Goal: Transaction & Acquisition: Purchase product/service

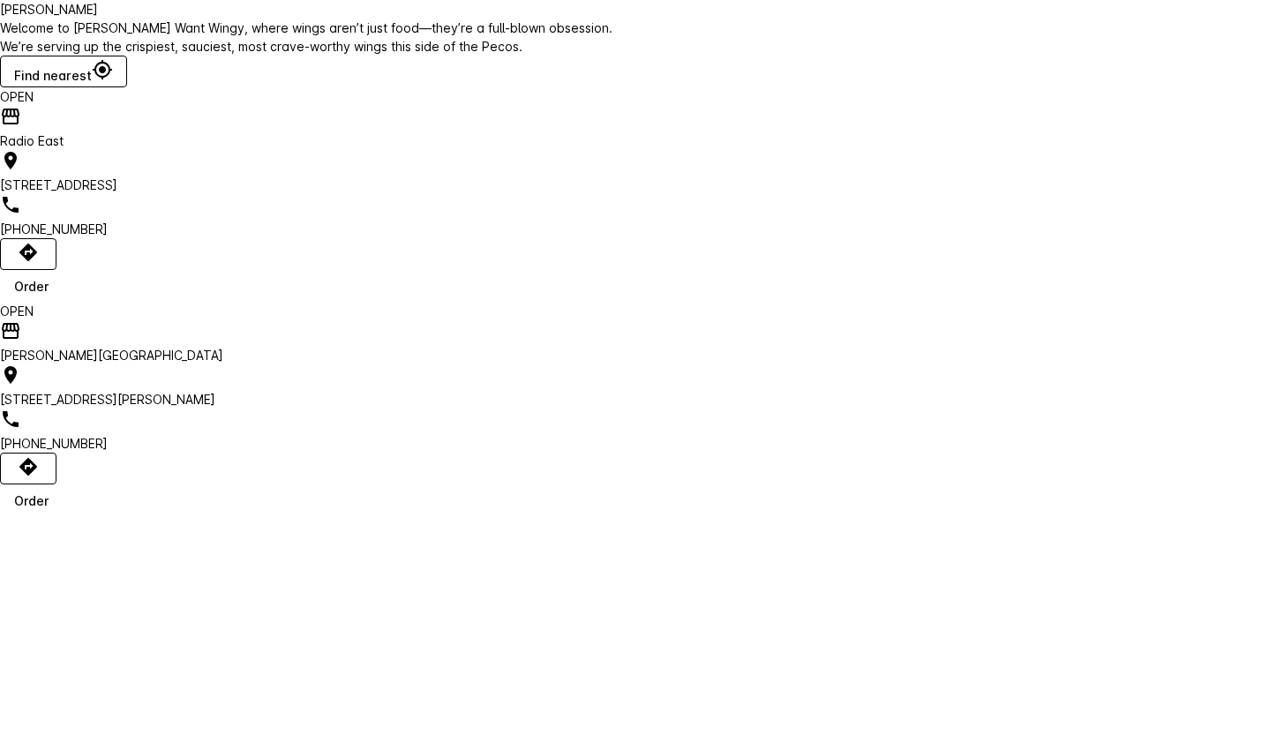
click at [401, 257] on div "[PHONE_NUMBER]" at bounding box center [319, 235] width 639 height 44
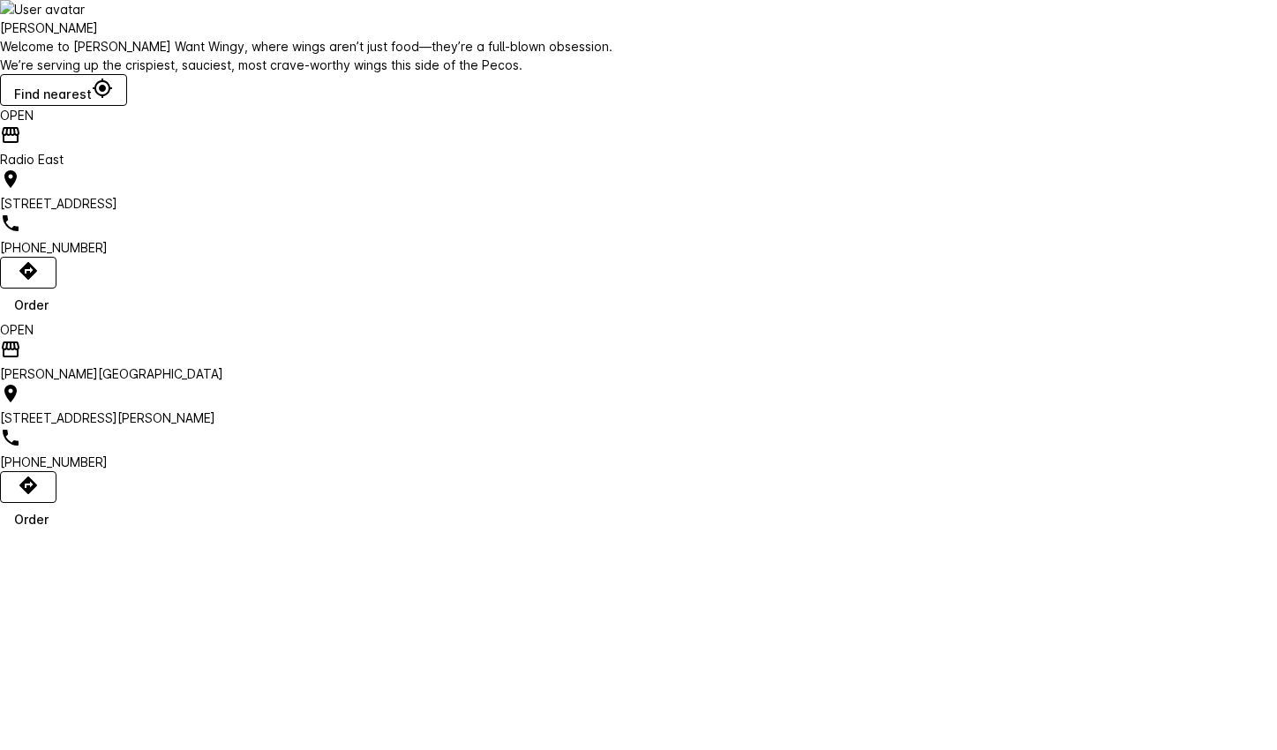
click at [49, 529] on div "Order" at bounding box center [31, 519] width 34 height 19
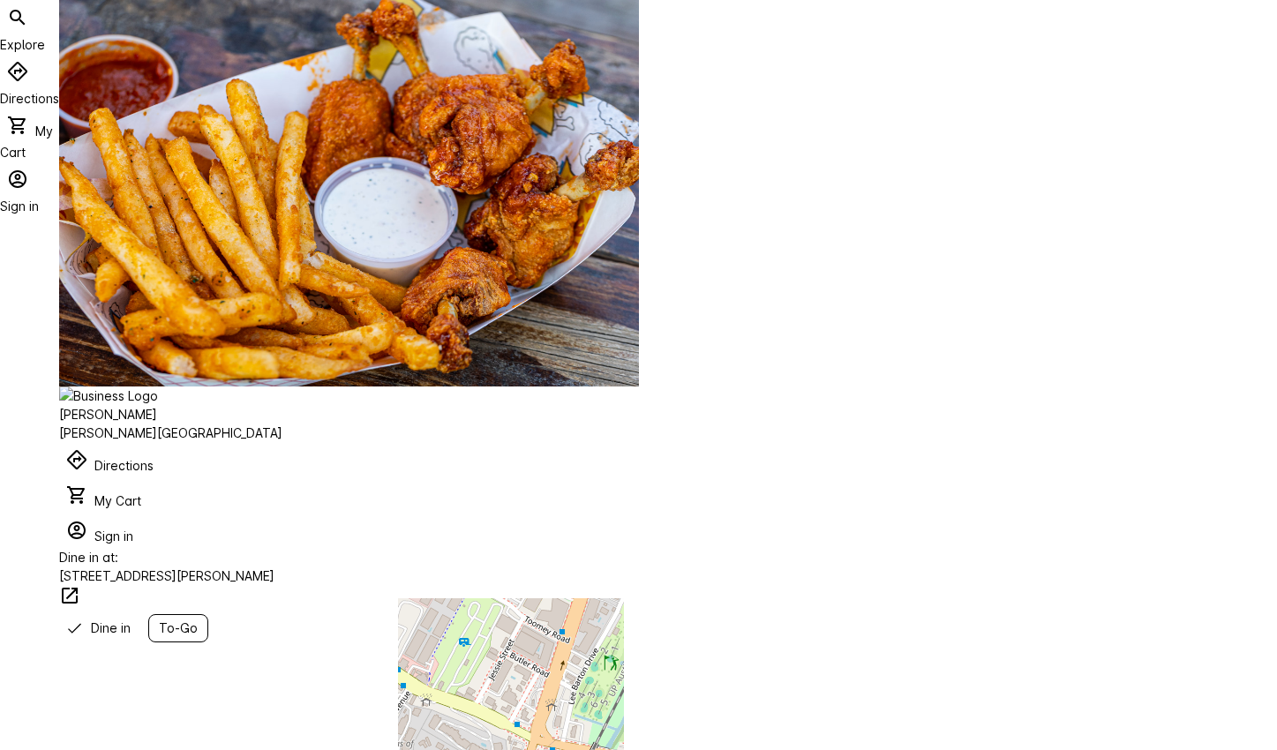
click at [198, 619] on span "To-Go" at bounding box center [178, 628] width 39 height 19
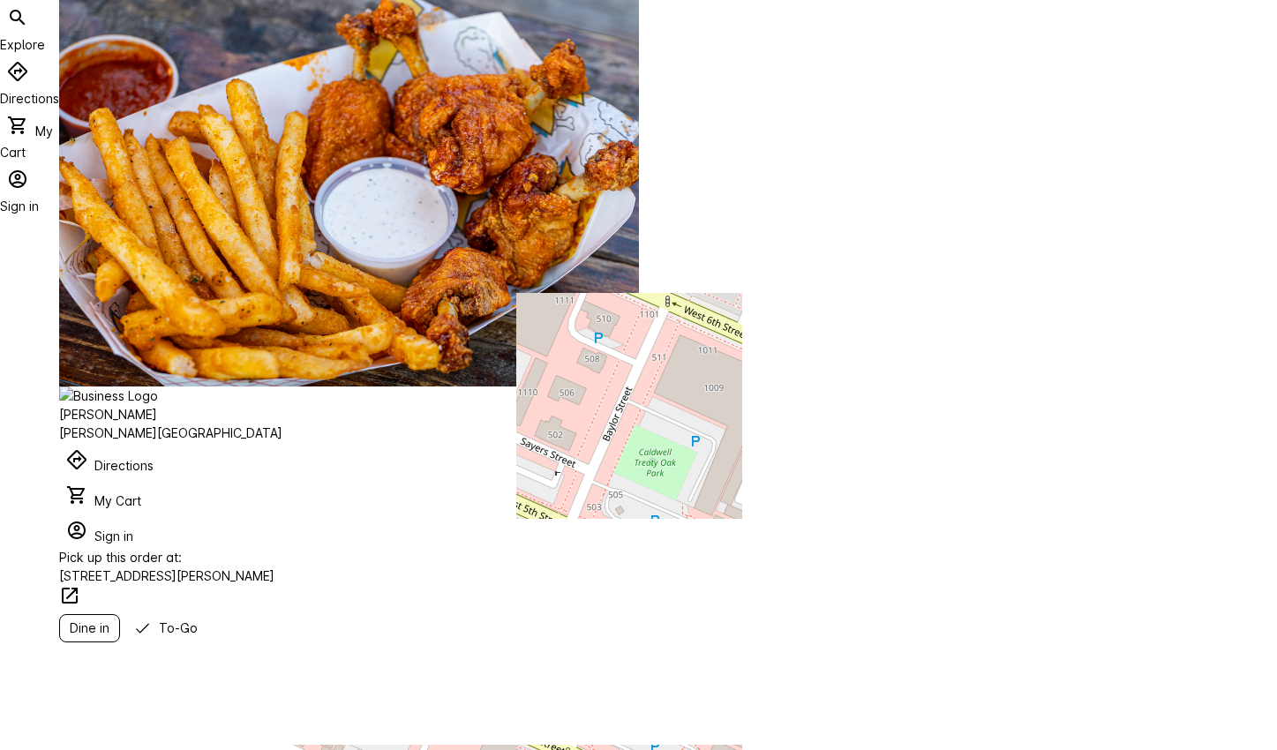
drag, startPoint x: 962, startPoint y: 446, endPoint x: 1018, endPoint y: 268, distance: 186.1
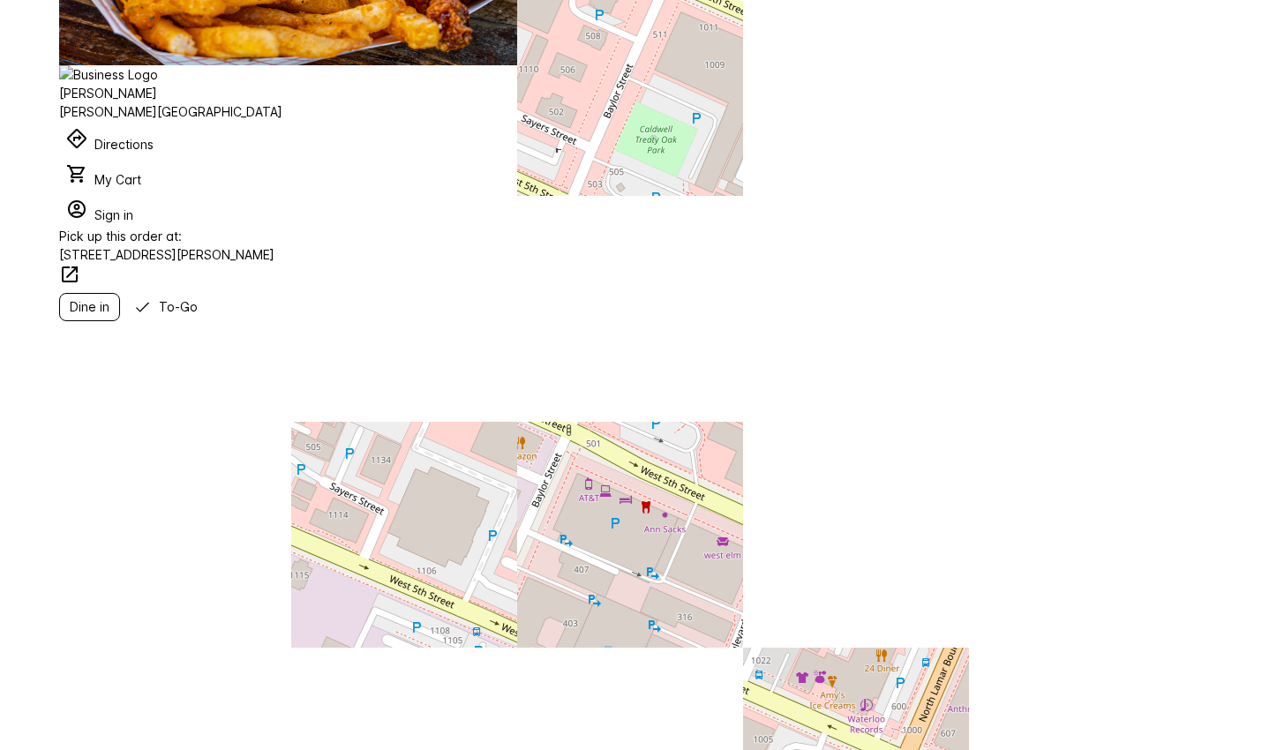
scroll to position [321, 0]
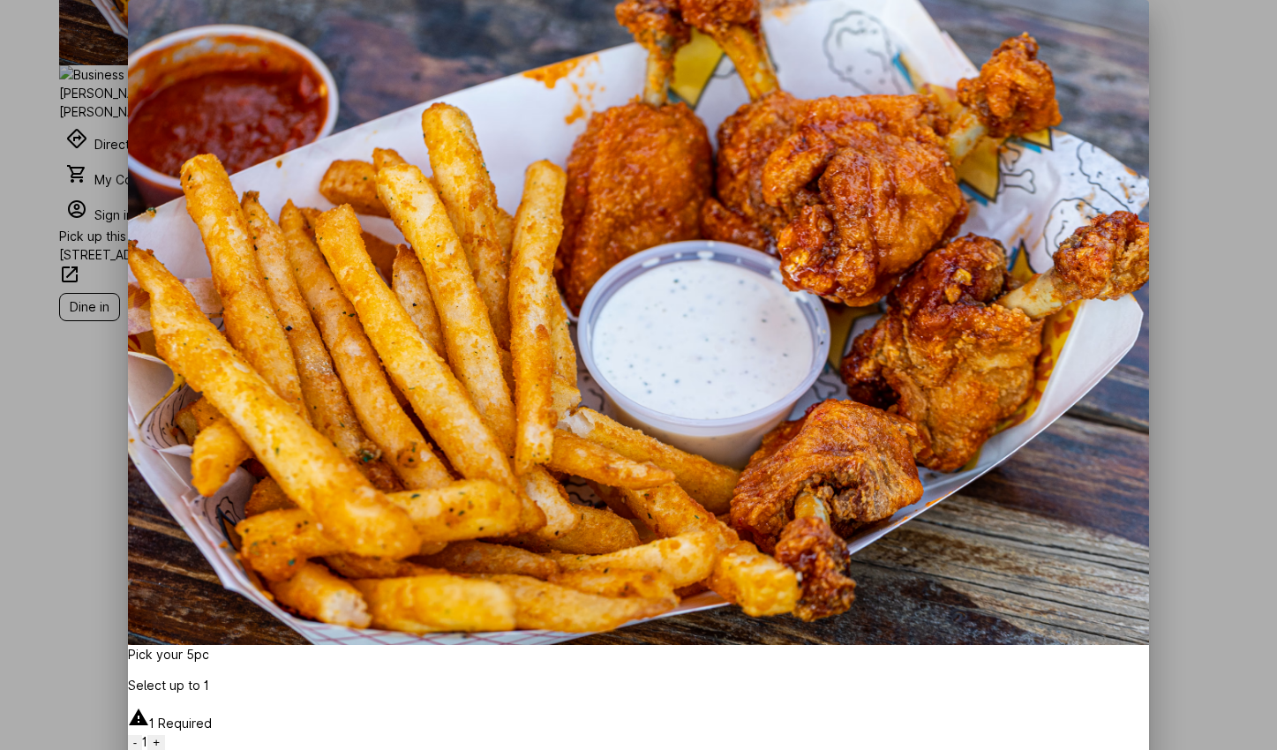
scroll to position [162, 0]
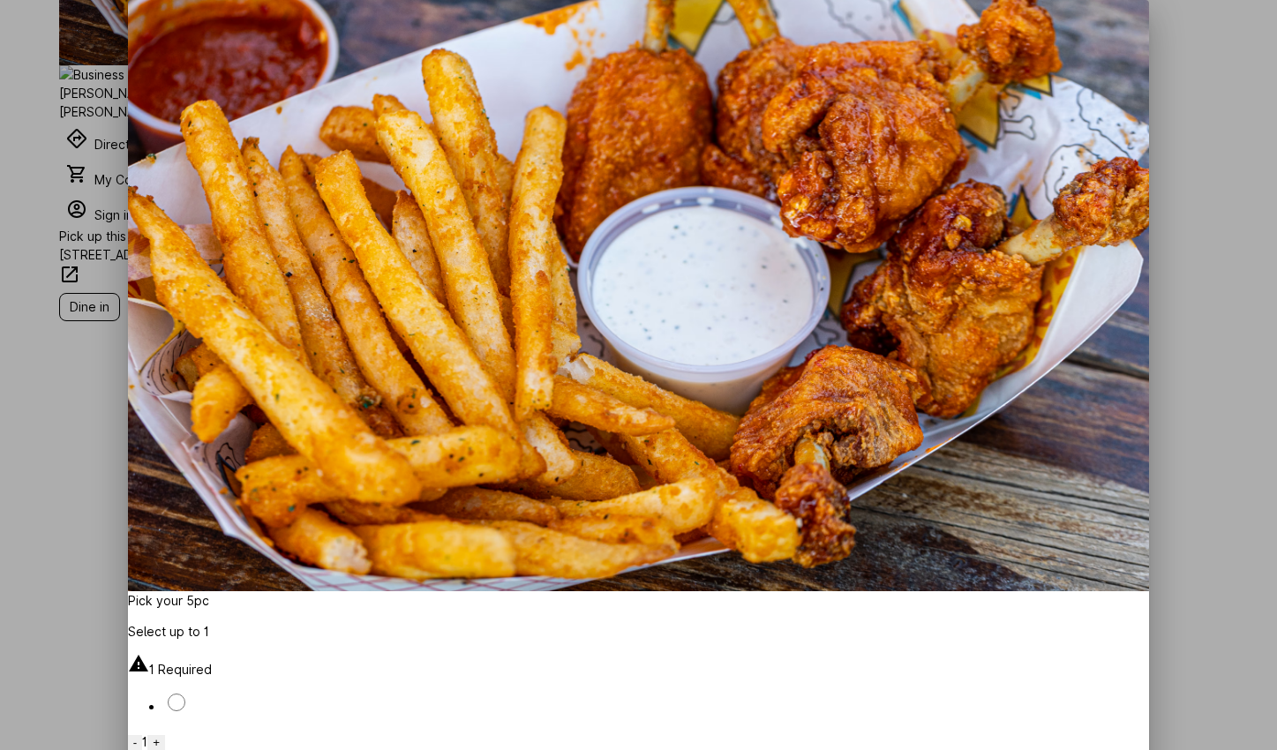
click at [551, 728] on p "Naked - 5pc" at bounding box center [656, 737] width 987 height 19
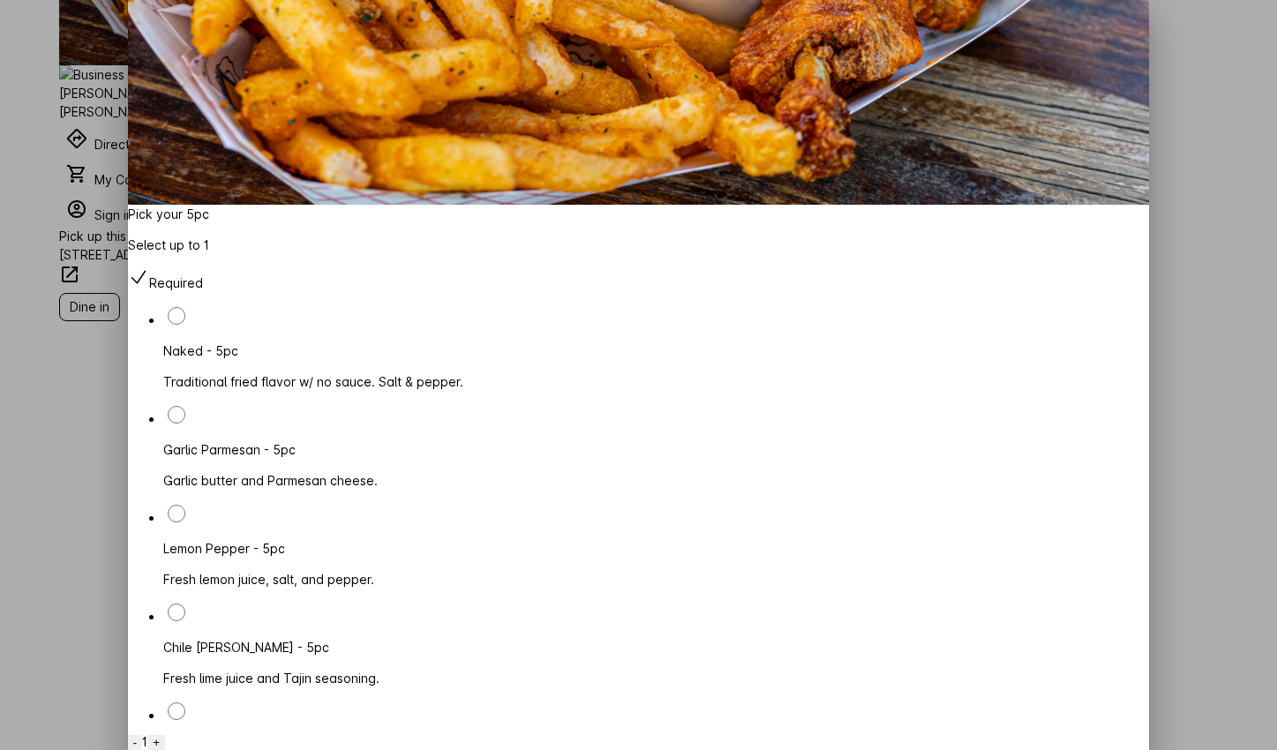
scroll to position [645, 0]
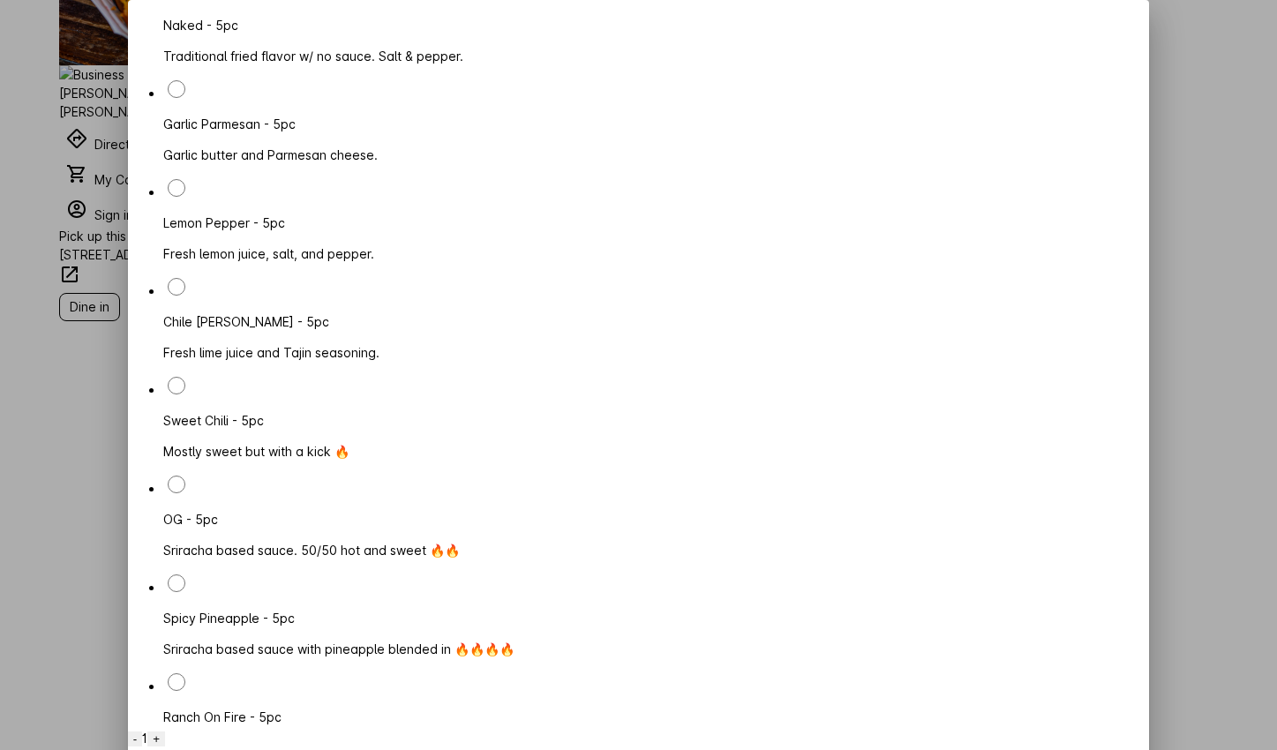
scroll to position [131, 0]
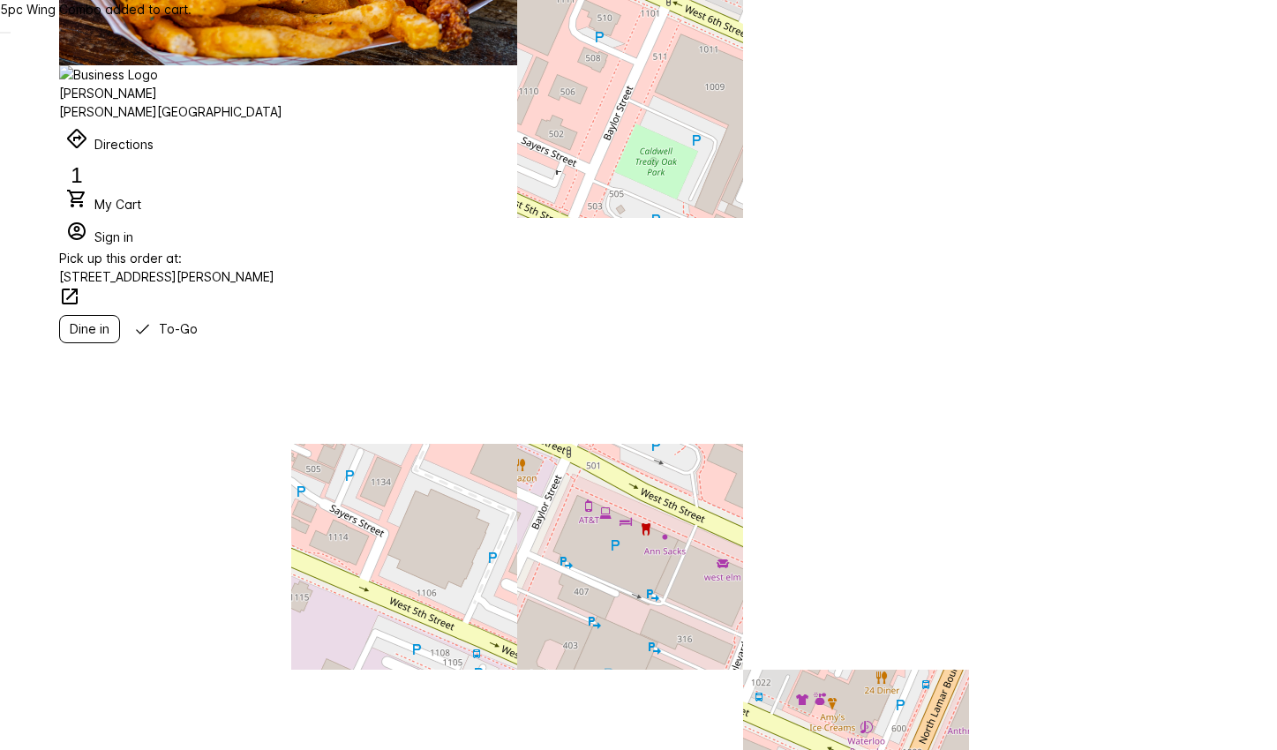
scroll to position [321, 0]
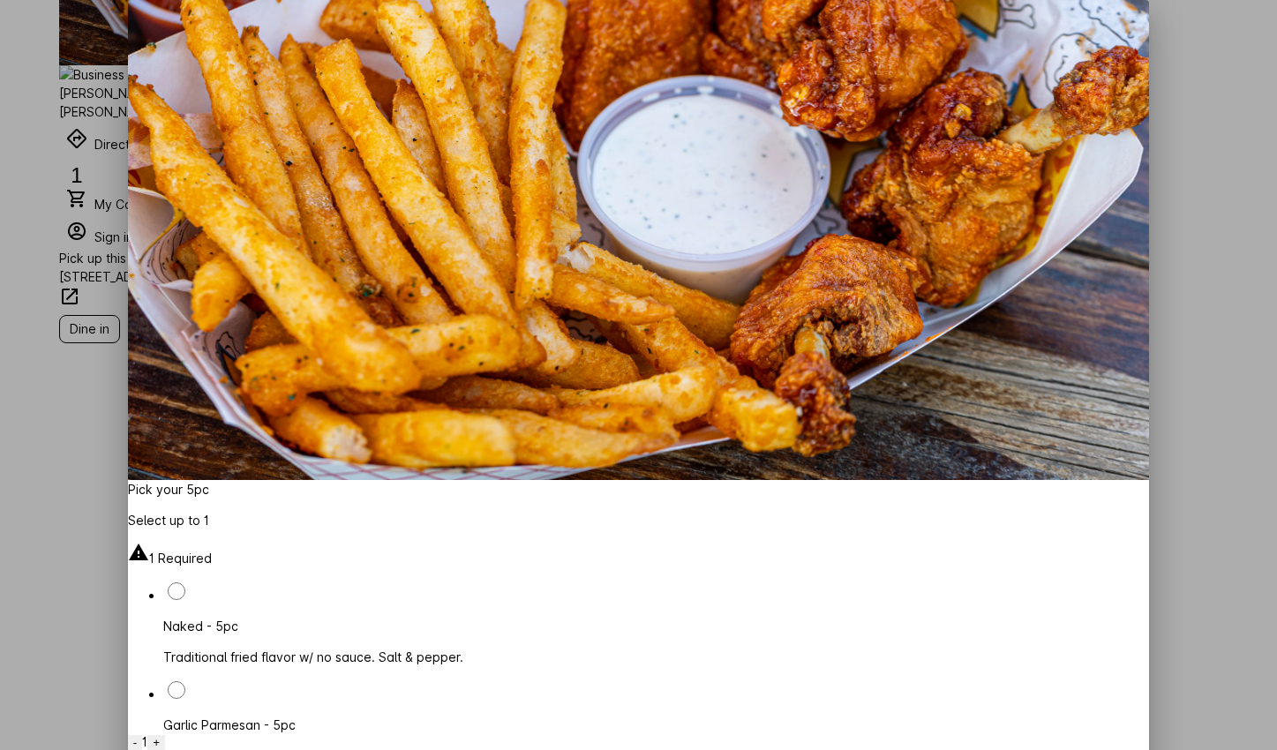
scroll to position [276, 0]
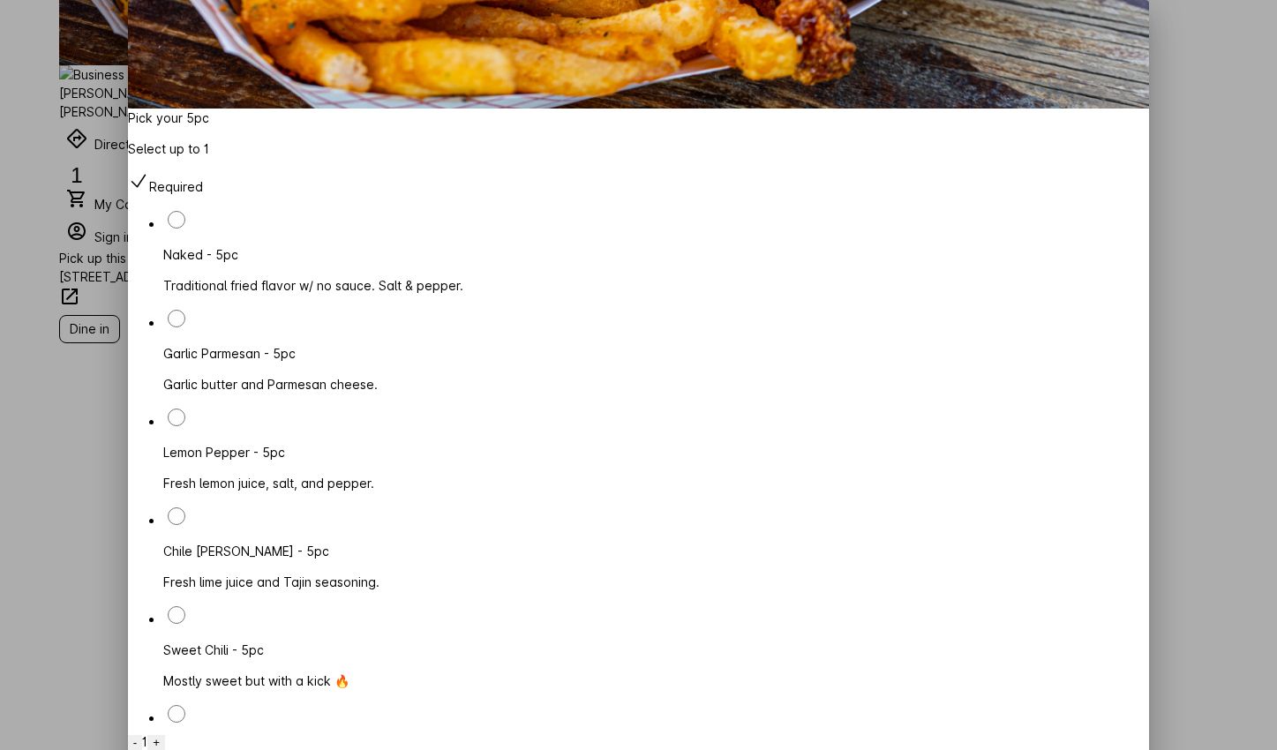
scroll to position [673, 0]
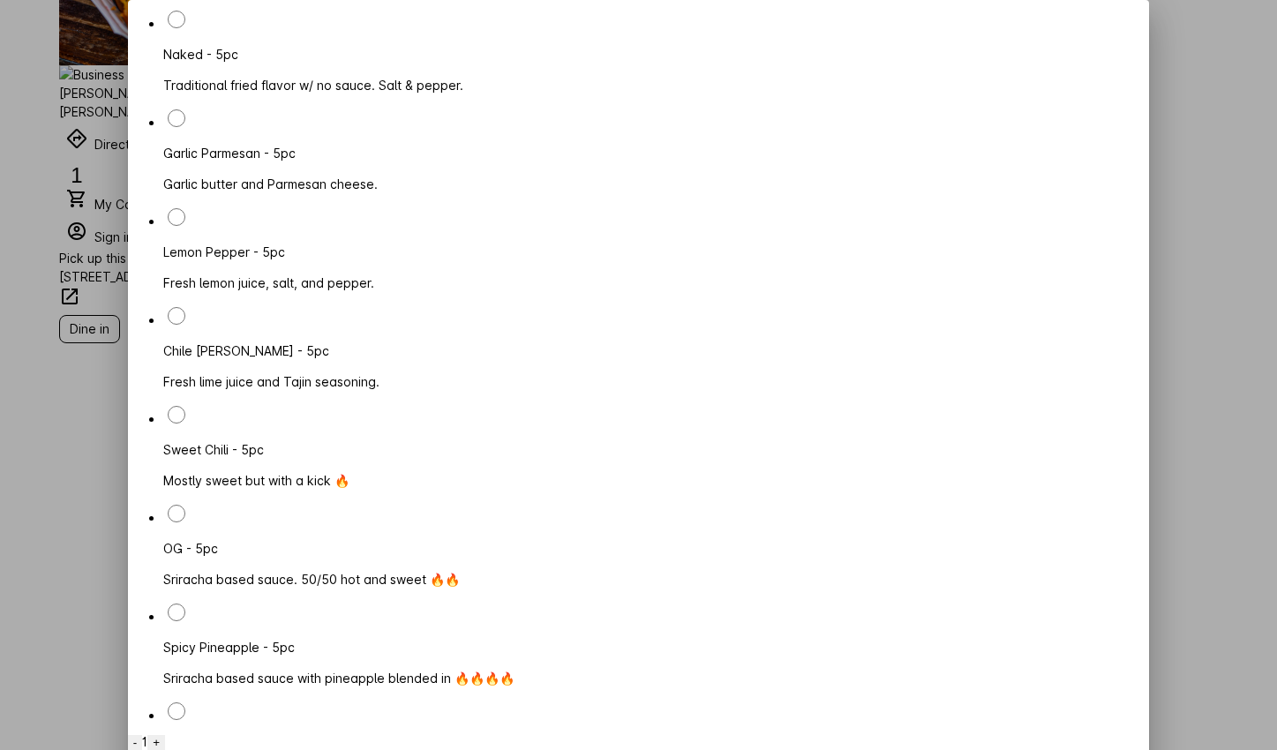
scroll to position [871, 0]
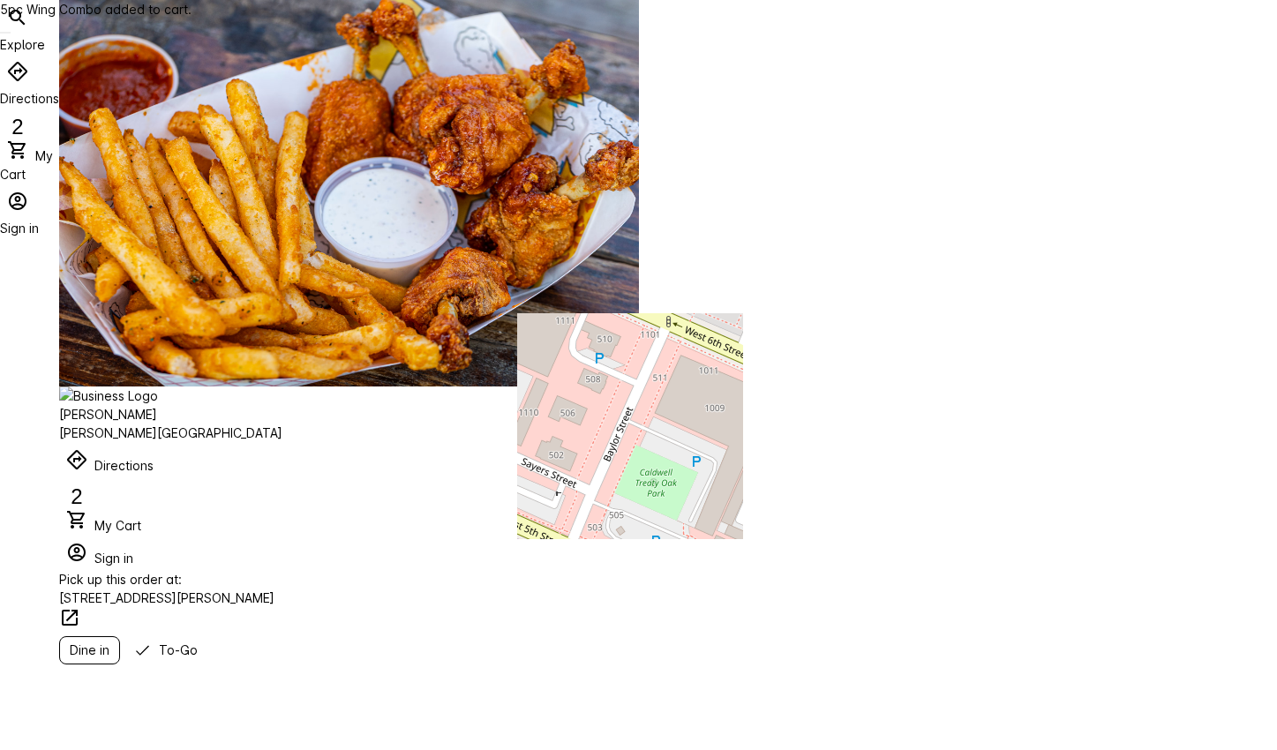
scroll to position [321, 0]
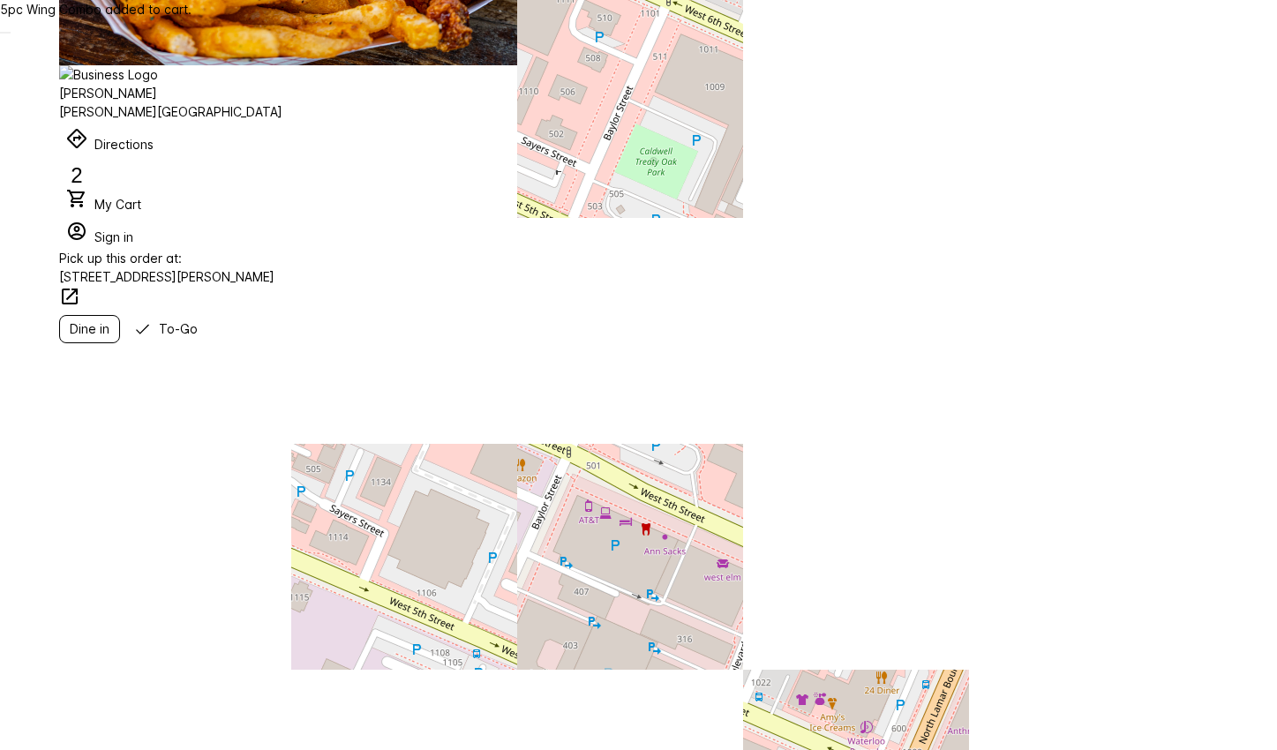
click at [82, 163] on span "2" at bounding box center [76, 175] width 11 height 24
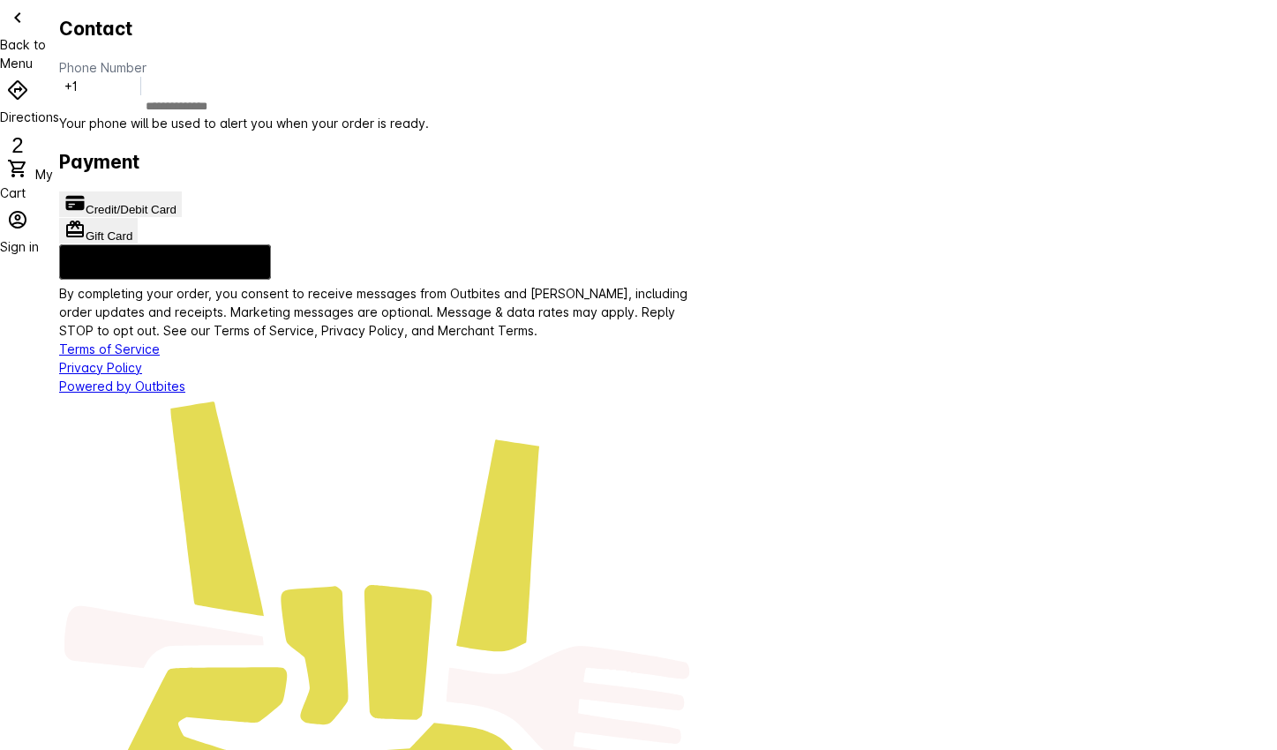
scroll to position [221, 0]
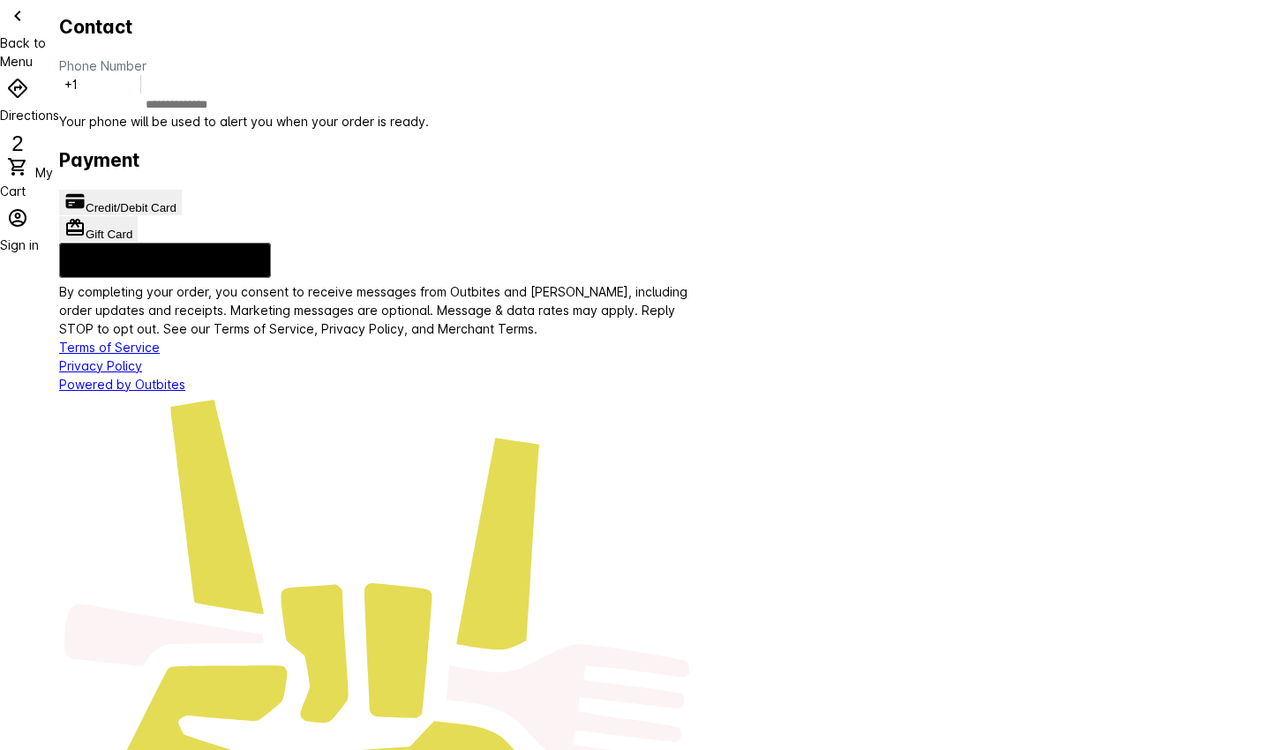
scroll to position [0, 0]
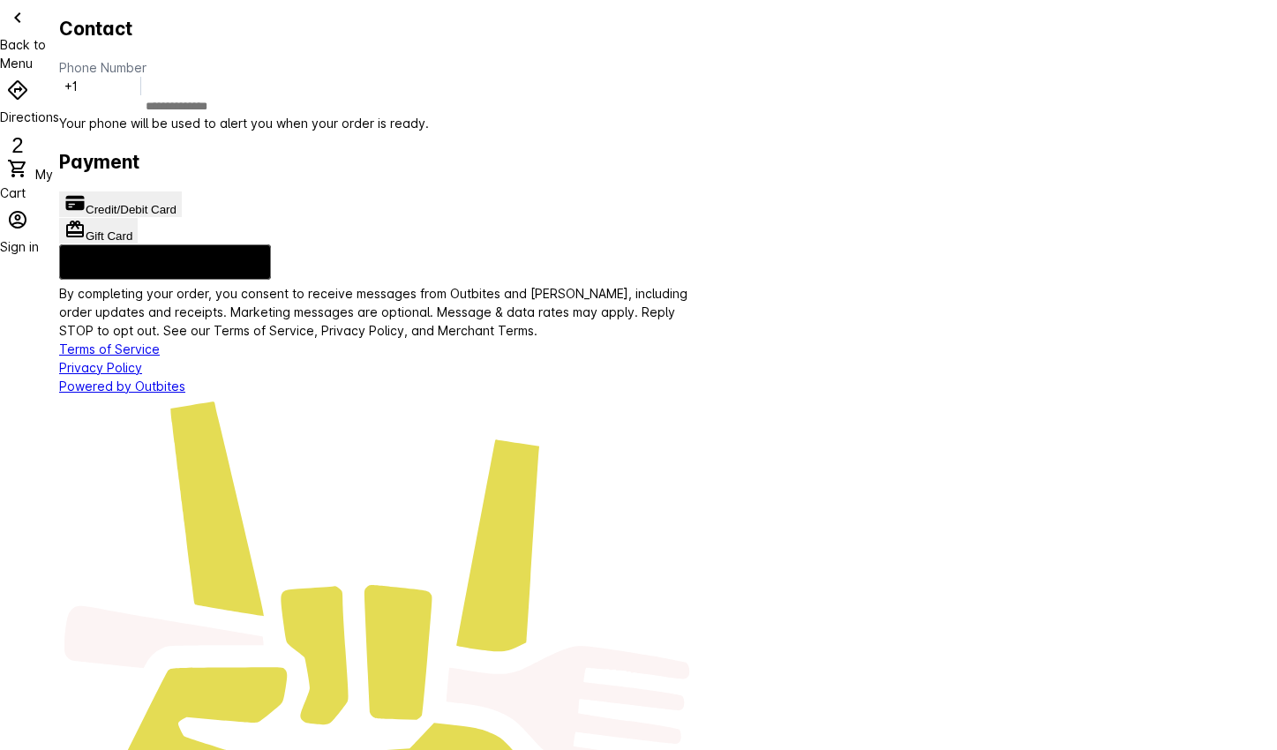
click at [266, 114] on input "tel" at bounding box center [162, 107] width 206 height 14
type input "*"
type input "**********"
click at [176, 216] on span "Credit/Debit Card" at bounding box center [131, 209] width 91 height 13
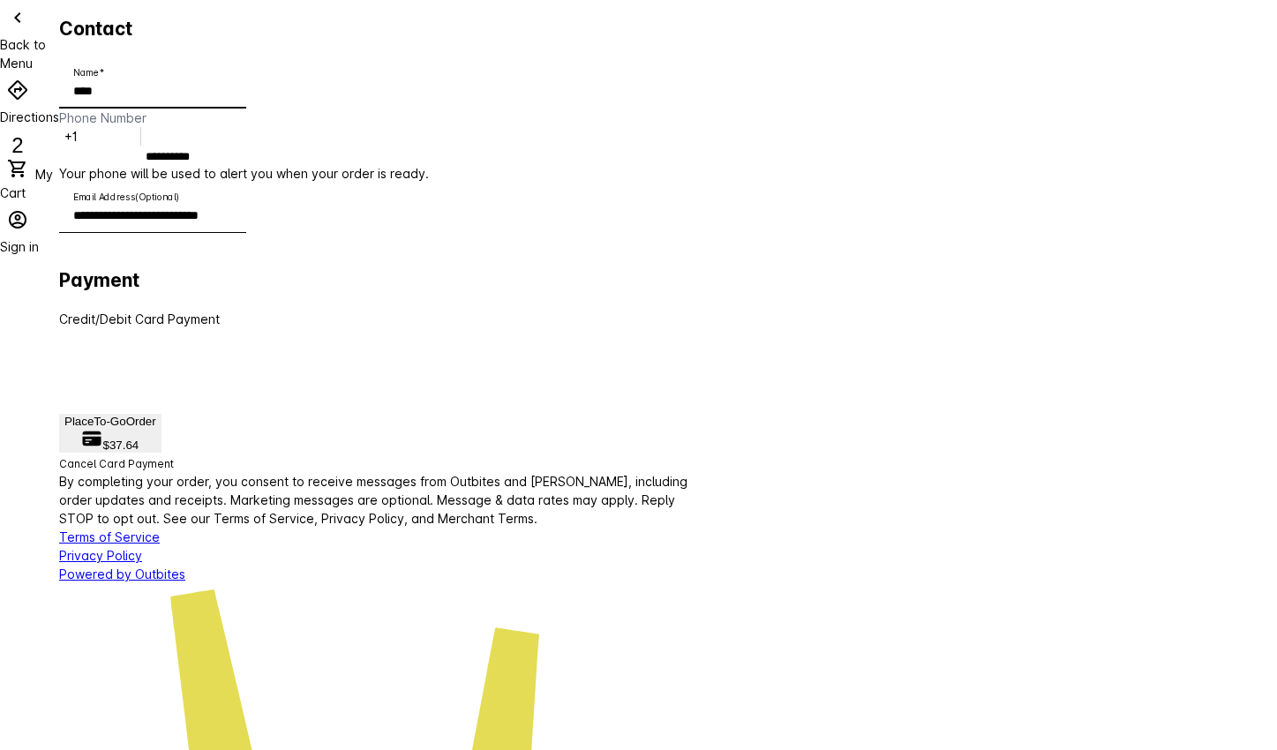
type input "****"
click at [697, 238] on div "Email Address (Optional)" at bounding box center [378, 217] width 638 height 68
click at [232, 226] on input "Email Address (Optional)" at bounding box center [152, 215] width 159 height 21
type input "*"
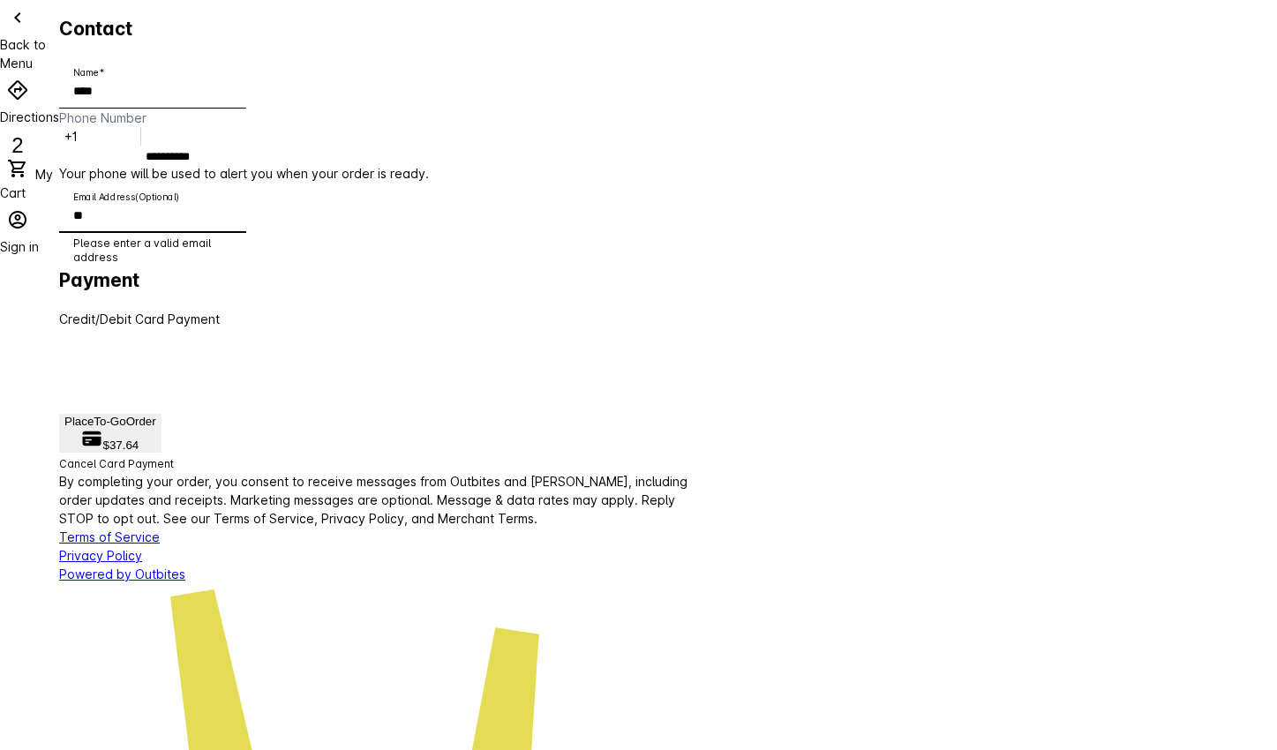
type input "*"
type input "**********"
click at [697, 295] on h2 "Payment" at bounding box center [378, 280] width 638 height 28
click at [161, 453] on button "Place To-Go Order $37.64" at bounding box center [110, 433] width 102 height 39
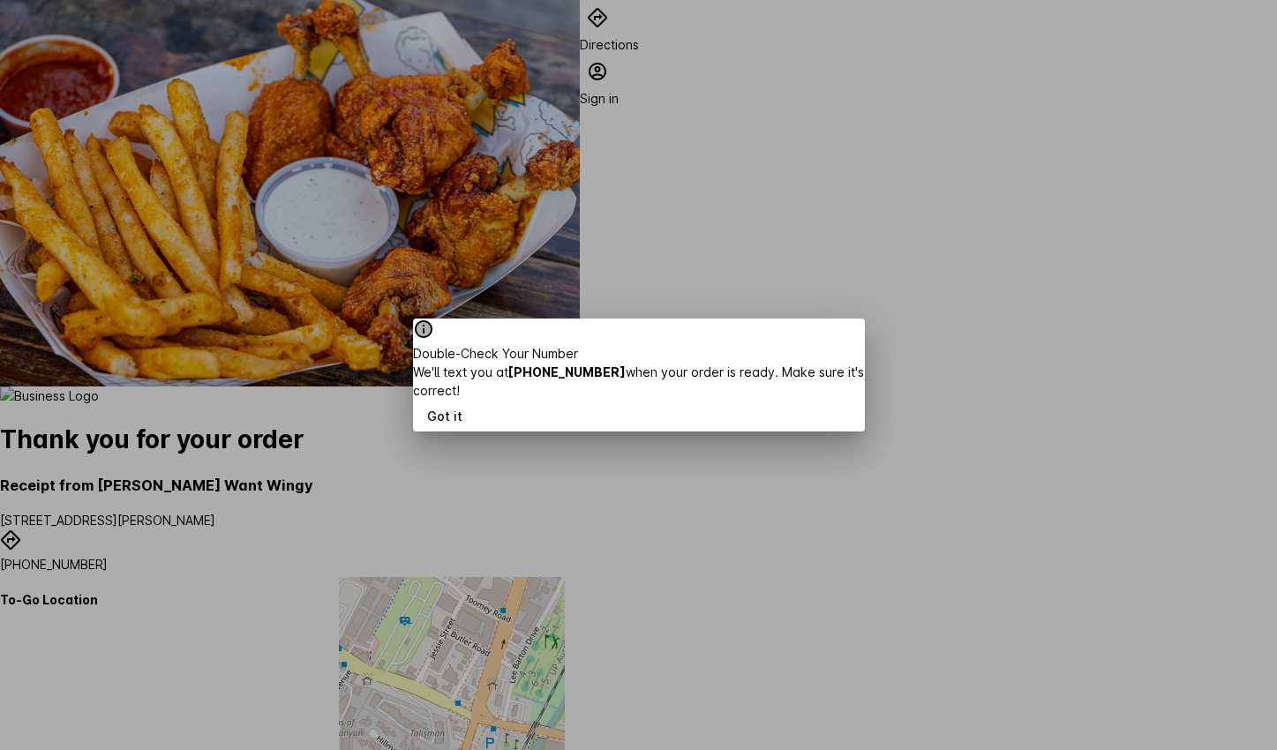
click at [476, 430] on span "button" at bounding box center [445, 415] width 64 height 42
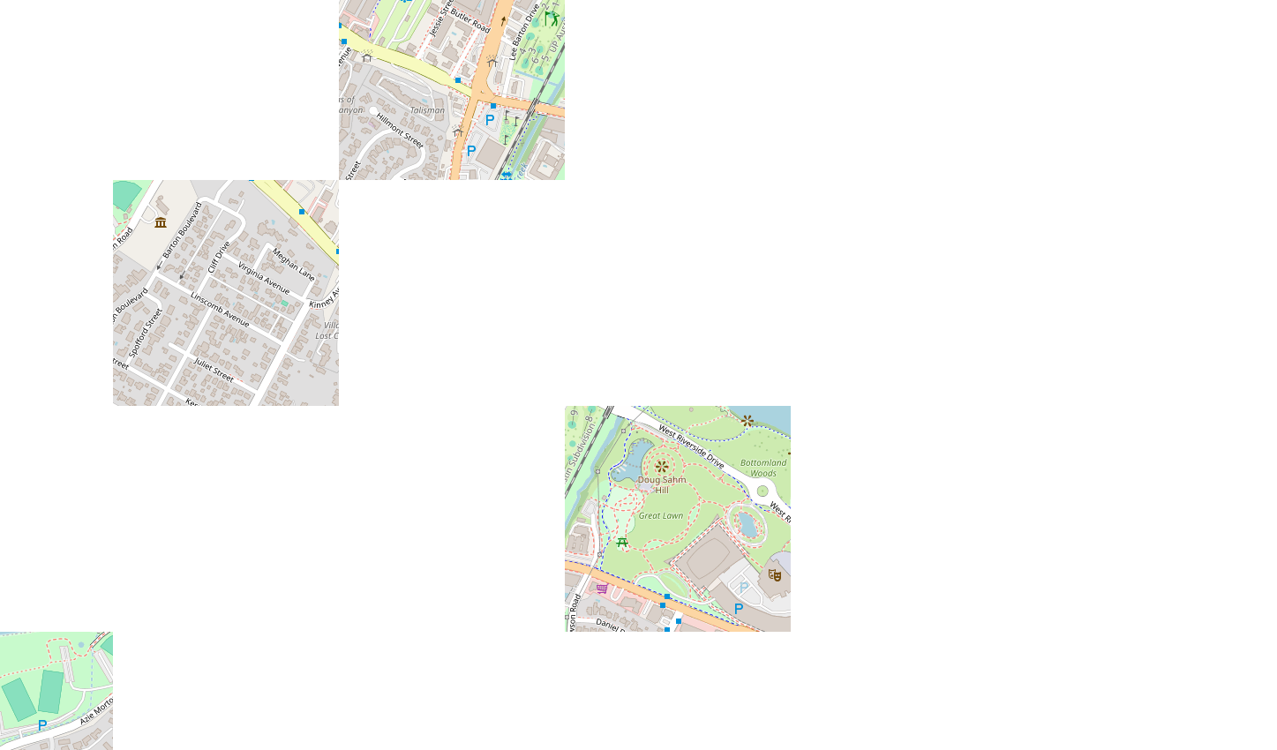
scroll to position [621, 0]
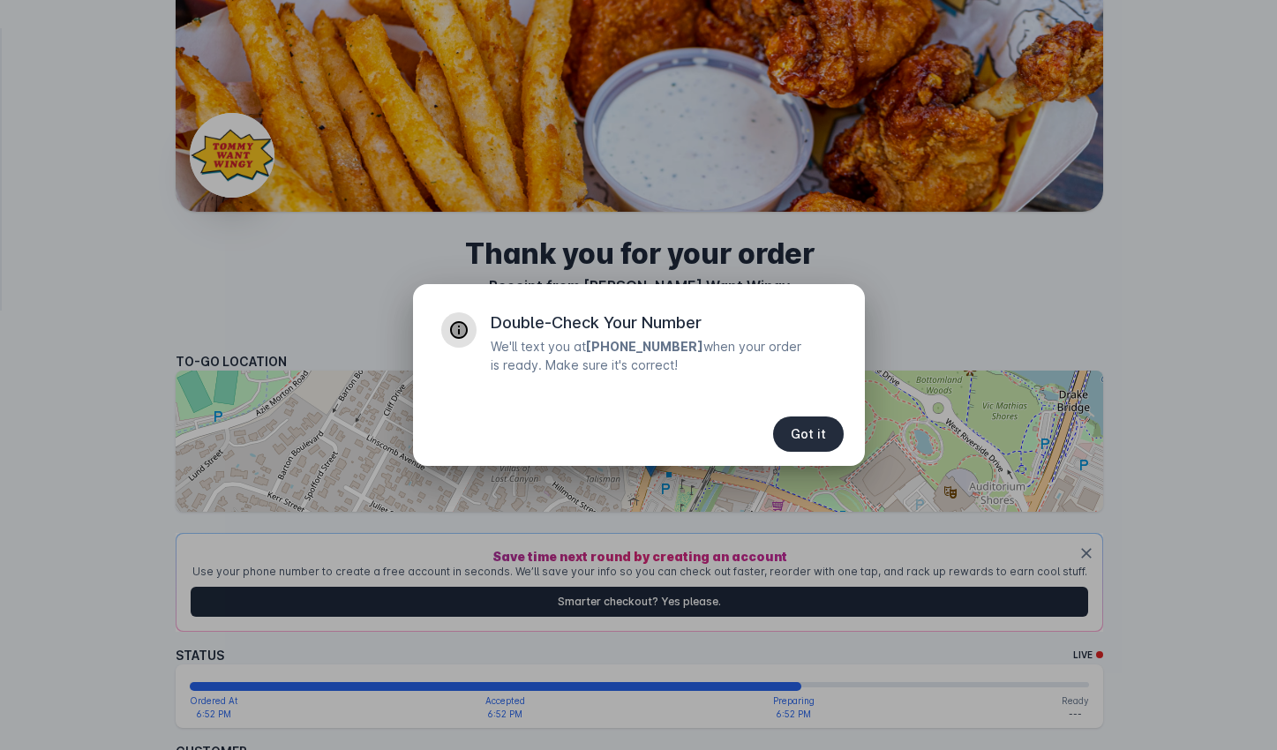
click at [814, 428] on span "Got it" at bounding box center [808, 434] width 35 height 12
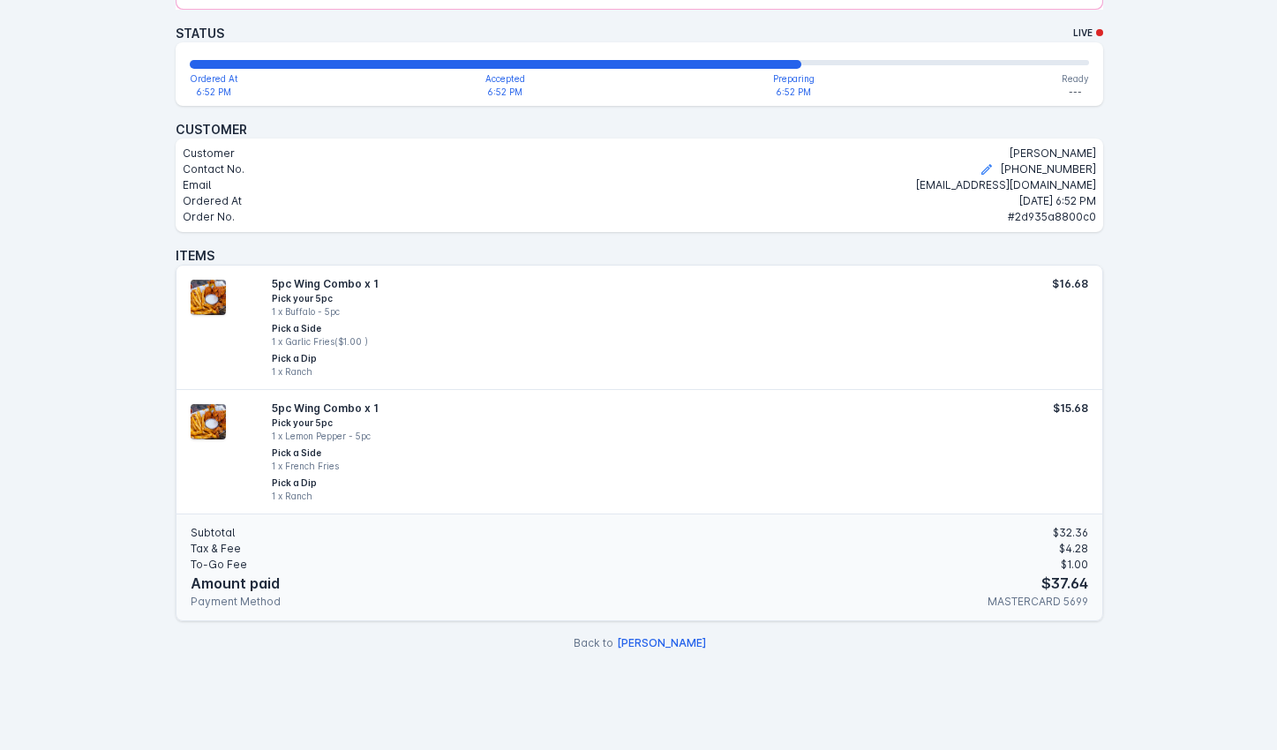
scroll to position [621, 0]
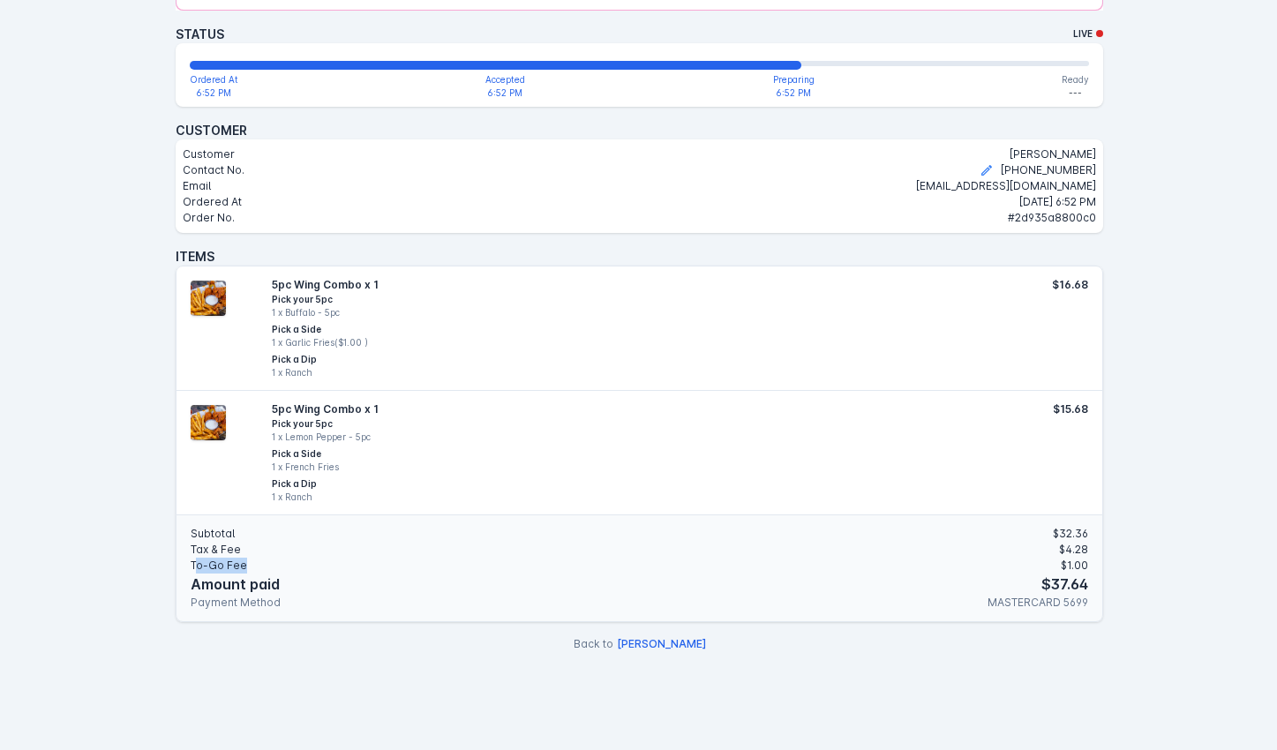
drag, startPoint x: 195, startPoint y: 562, endPoint x: 258, endPoint y: 565, distance: 62.7
click at [258, 565] on div "To-Go Fee $1.00" at bounding box center [640, 566] width 898 height 16
